Goal: Transaction & Acquisition: Download file/media

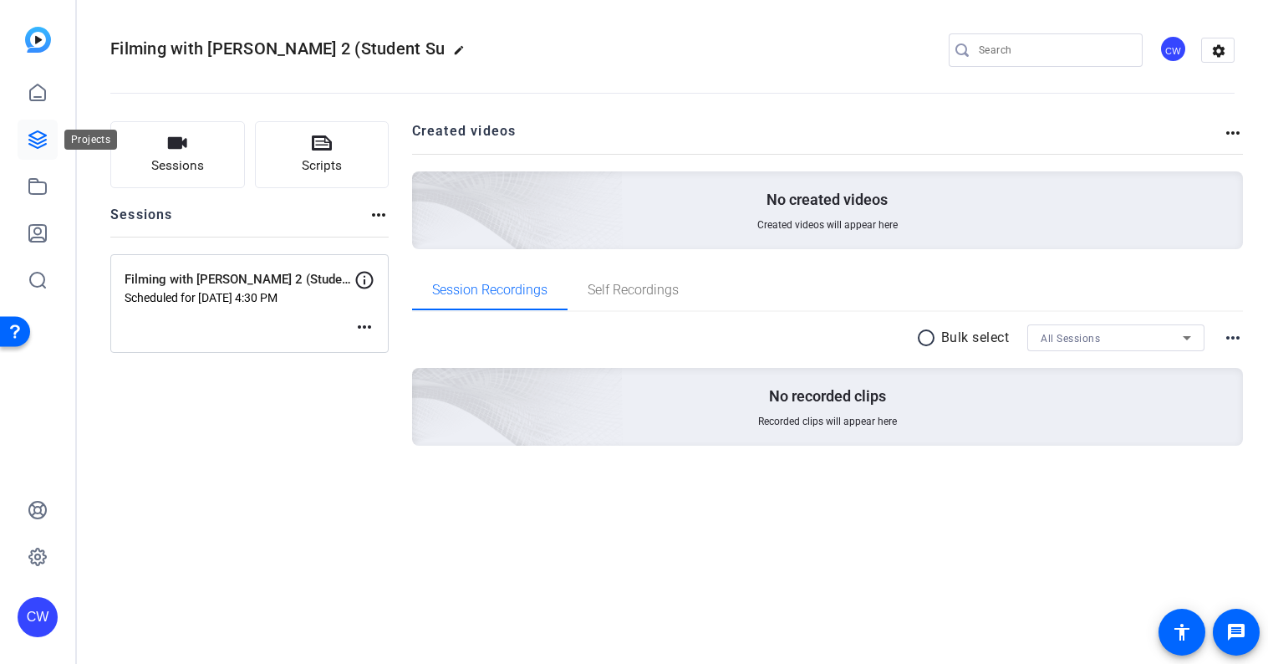
click at [36, 134] on icon at bounding box center [38, 140] width 20 height 20
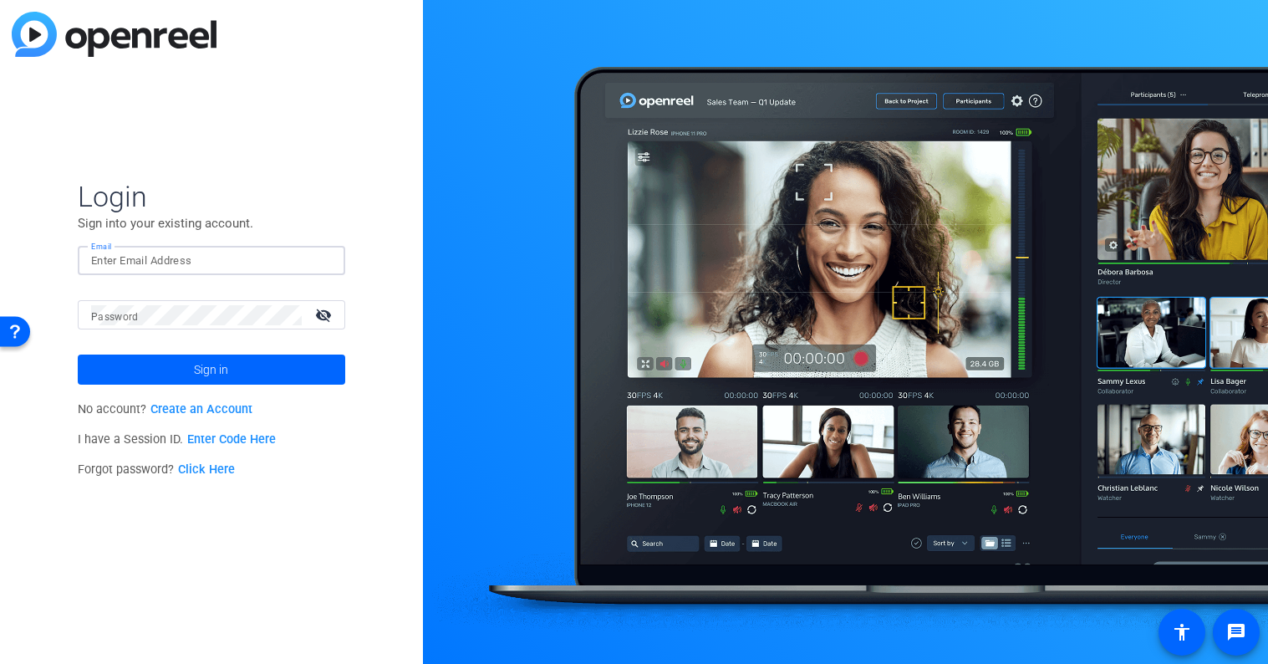
click at [158, 265] on input "Email" at bounding box center [211, 261] width 241 height 20
type input "[EMAIL_ADDRESS][PERSON_NAME][DOMAIN_NAME]"
click at [130, 311] on mat-label "Password" at bounding box center [115, 317] width 48 height 12
click at [78, 355] on button "Sign in" at bounding box center [212, 370] width 268 height 30
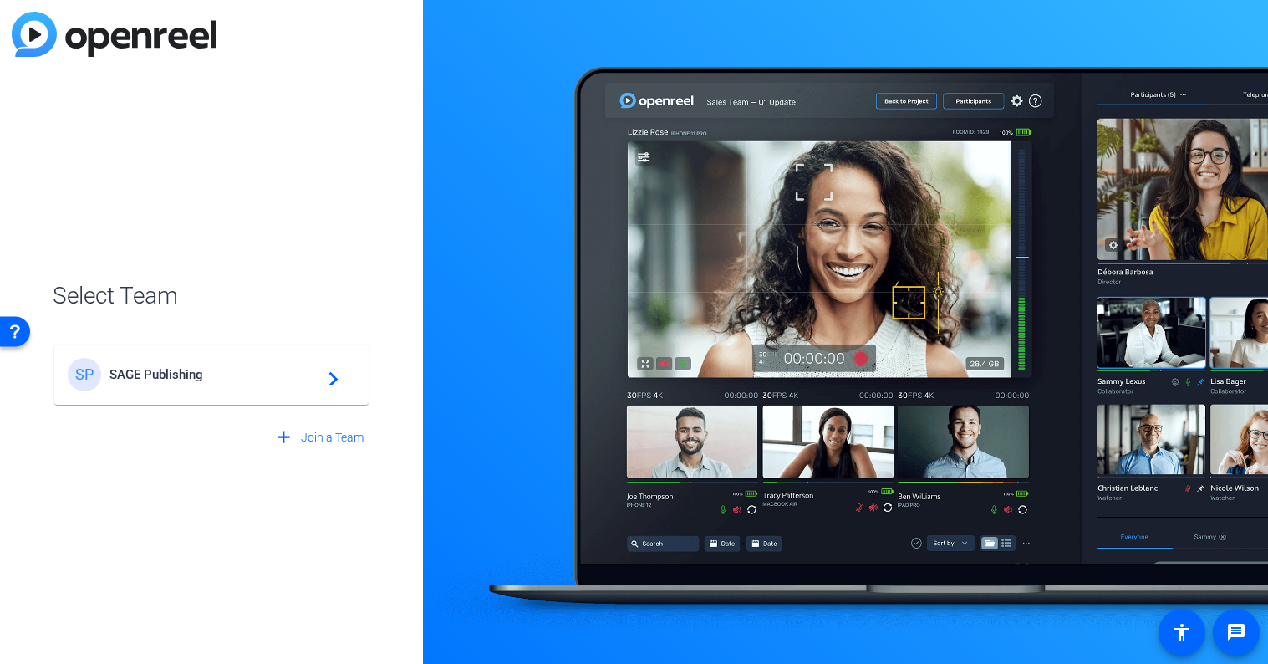
click at [178, 375] on span "SAGE Publishing" at bounding box center [214, 374] width 209 height 15
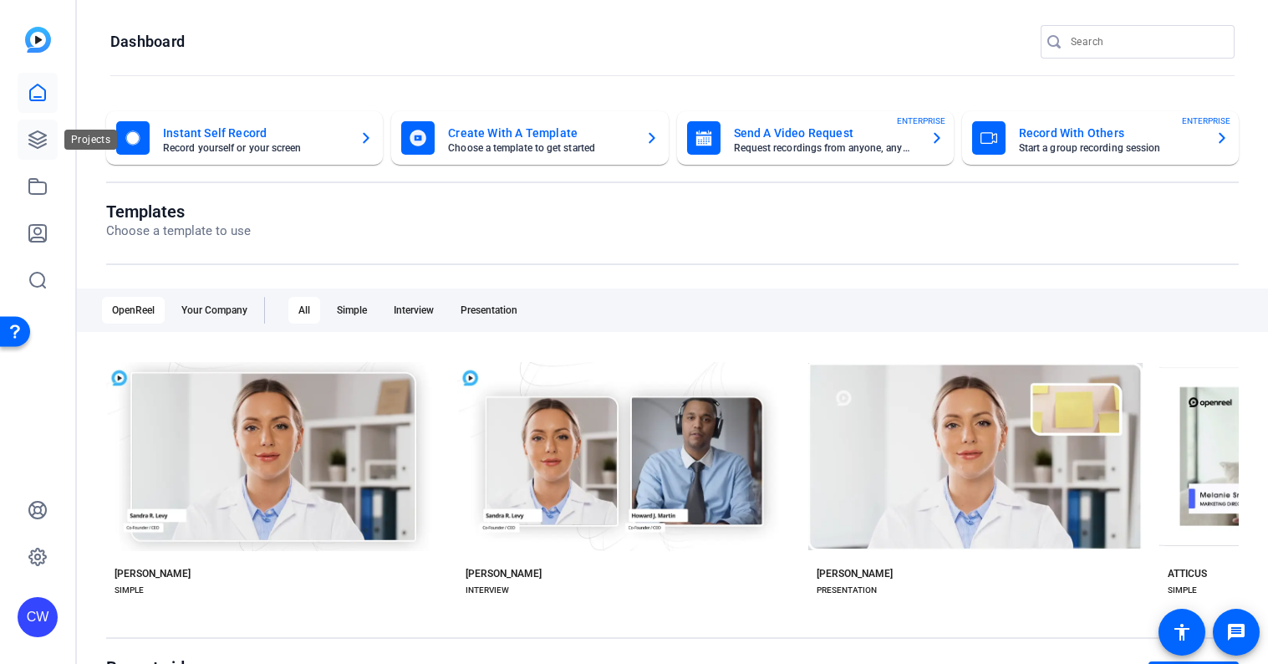
click at [33, 134] on icon at bounding box center [38, 140] width 20 height 20
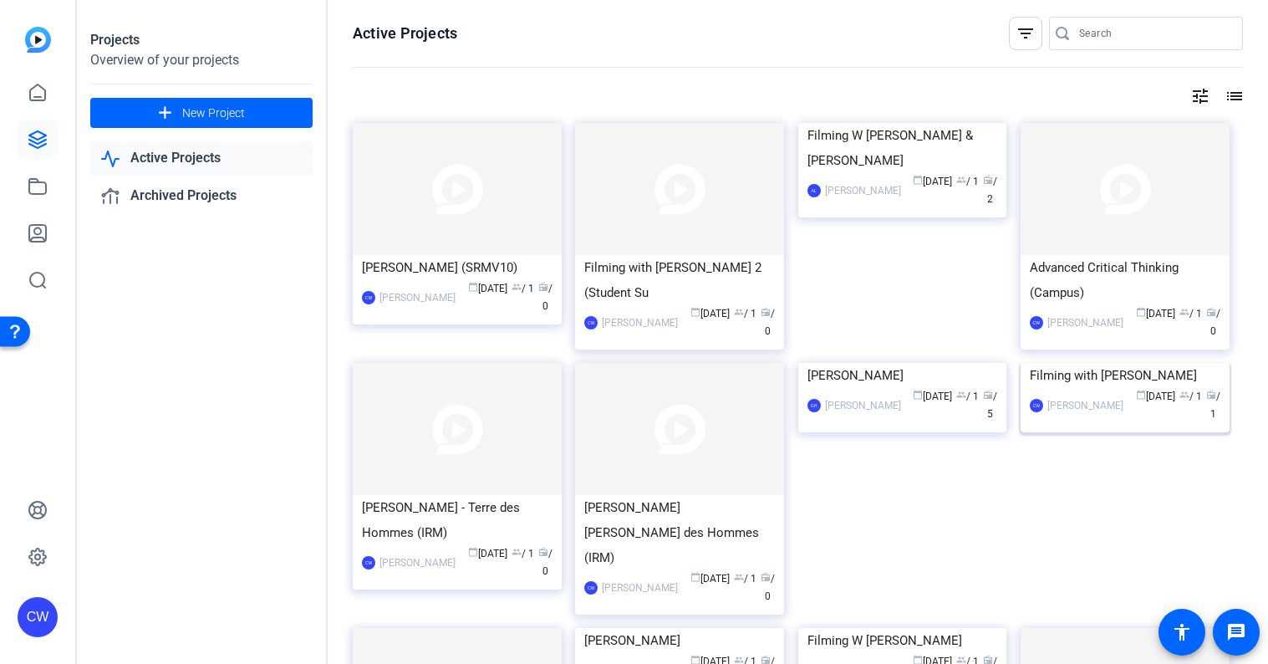
click at [1112, 363] on img at bounding box center [1125, 363] width 209 height 0
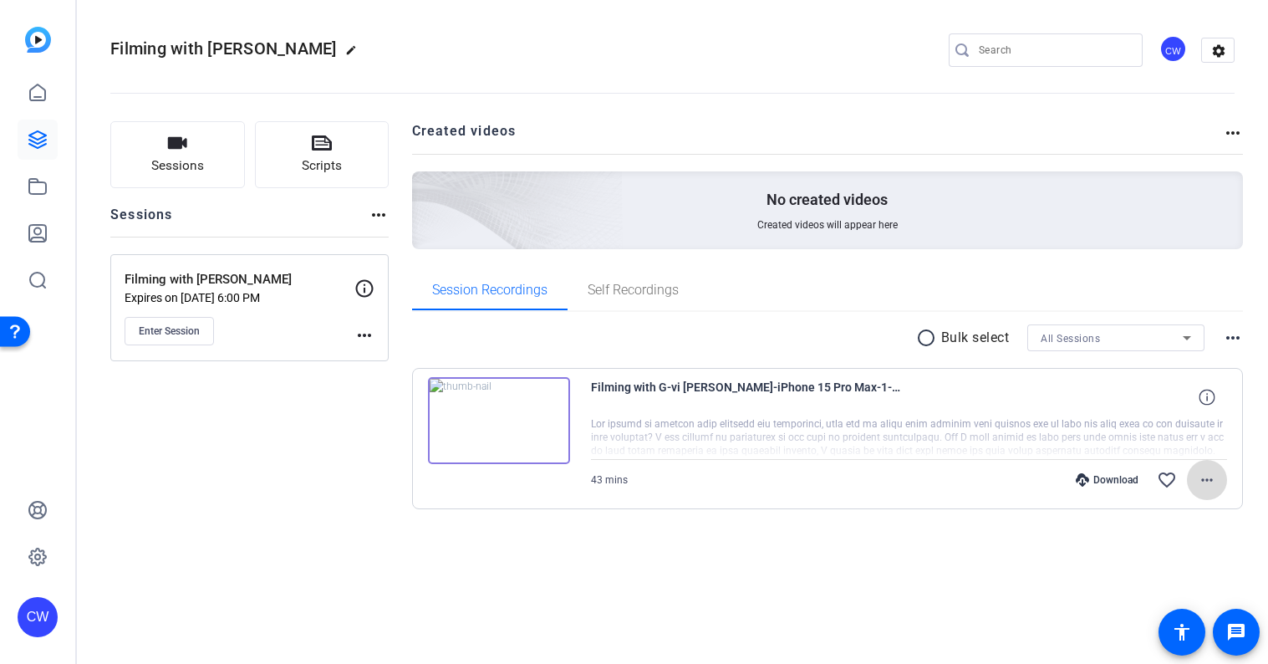
click at [1205, 477] on mat-icon "more_horiz" at bounding box center [1207, 480] width 20 height 20
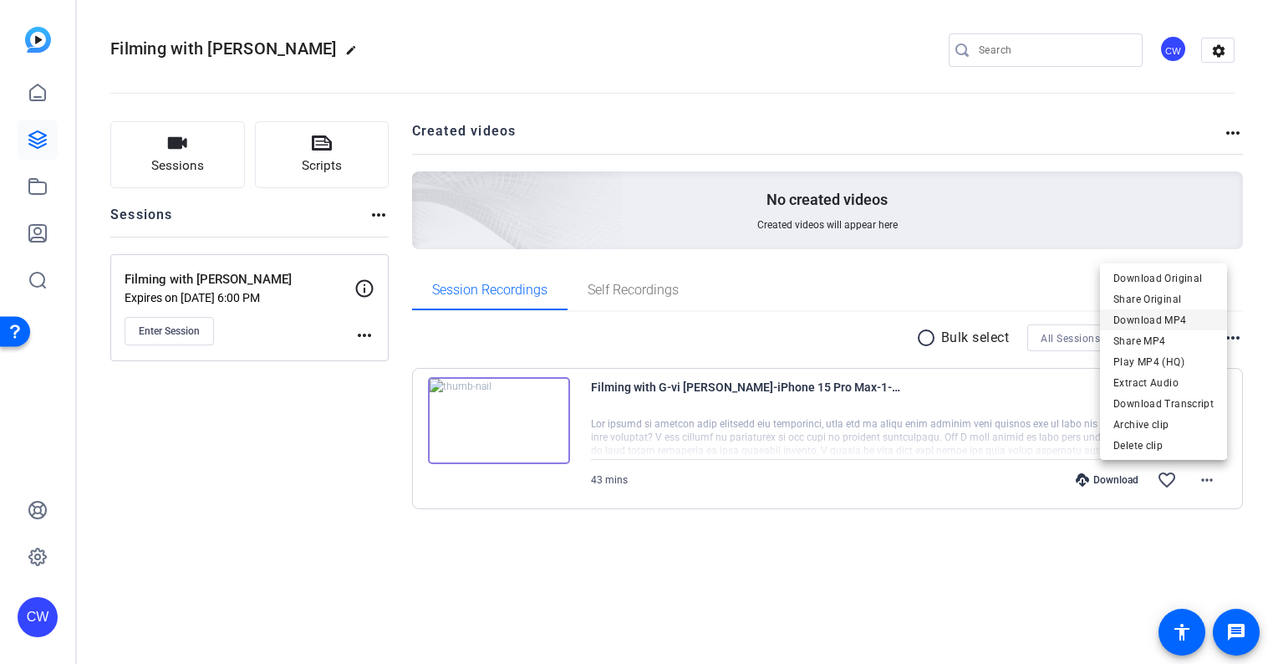
click at [1169, 321] on span "Download MP4" at bounding box center [1164, 320] width 100 height 20
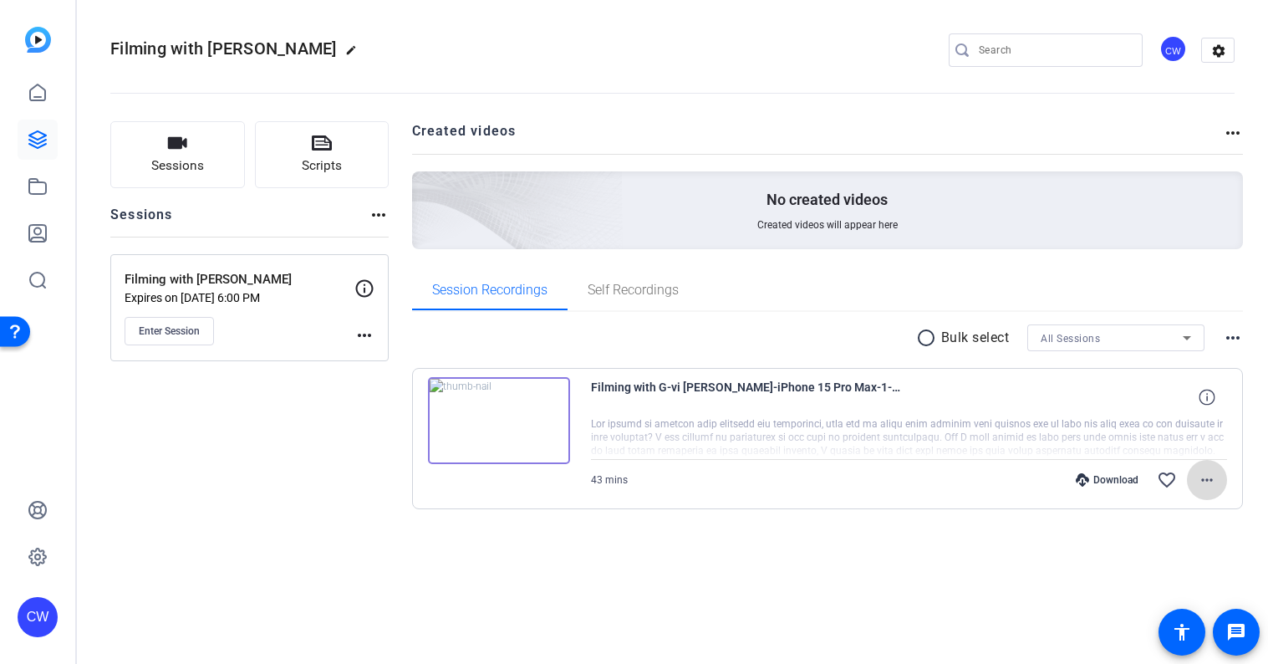
click at [1210, 477] on mat-icon "more_horiz" at bounding box center [1207, 480] width 20 height 20
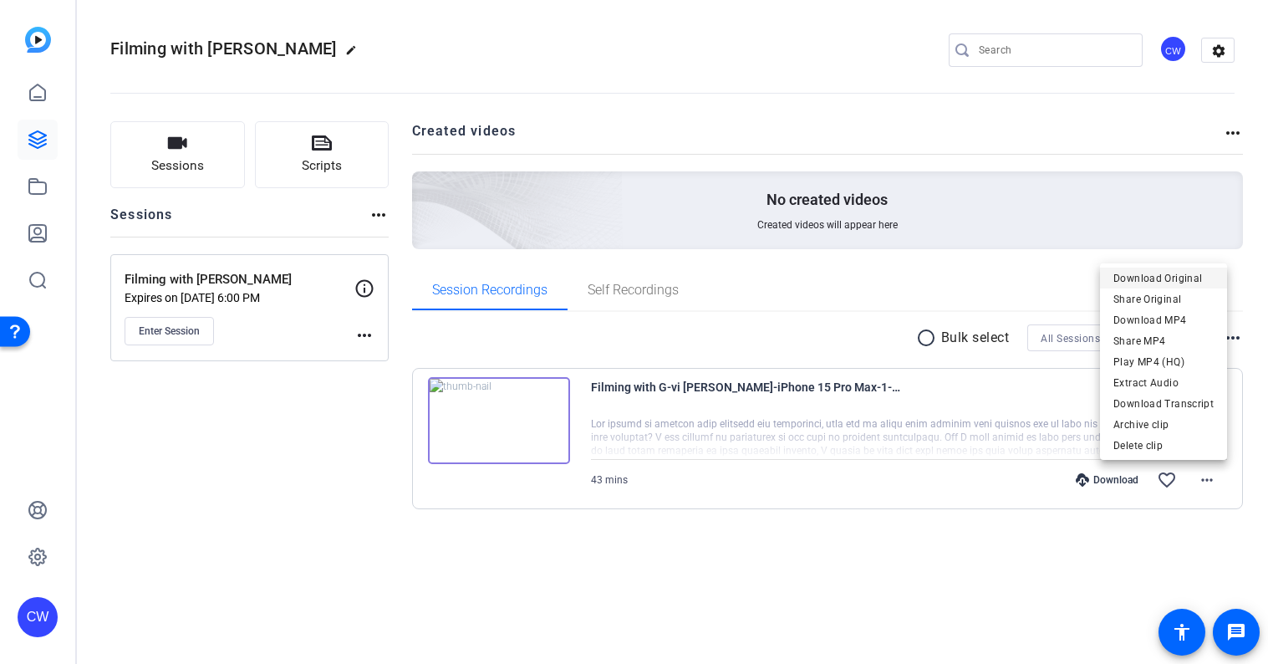
click at [1197, 273] on span "Download Original" at bounding box center [1164, 278] width 100 height 20
